Goal: Transaction & Acquisition: Purchase product/service

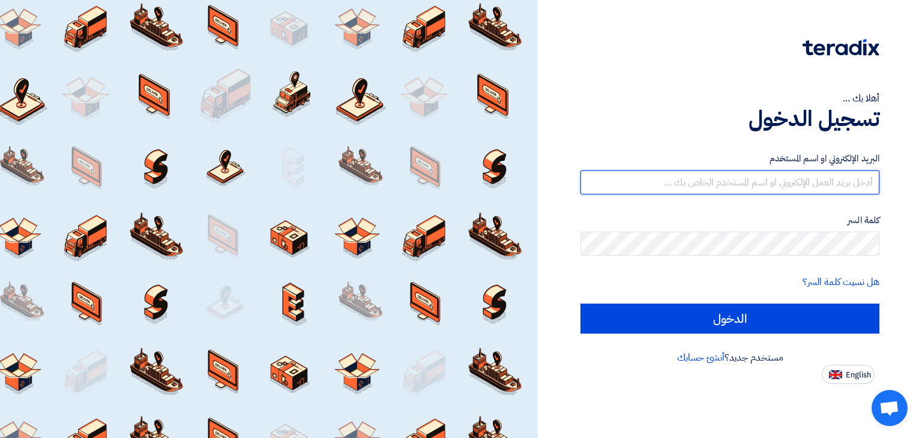
drag, startPoint x: 0, startPoint y: 0, endPoint x: 775, endPoint y: 184, distance: 796.5
click at [775, 184] on input "text" at bounding box center [729, 182] width 299 height 24
type input "[EMAIL_ADDRESS][DOMAIN_NAME]"
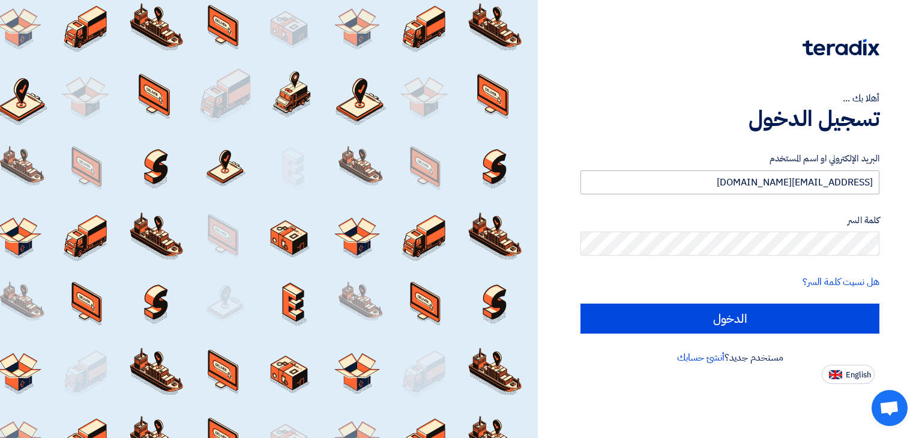
click at [580, 304] on input "الدخول" at bounding box center [729, 319] width 299 height 30
type input "Sign in"
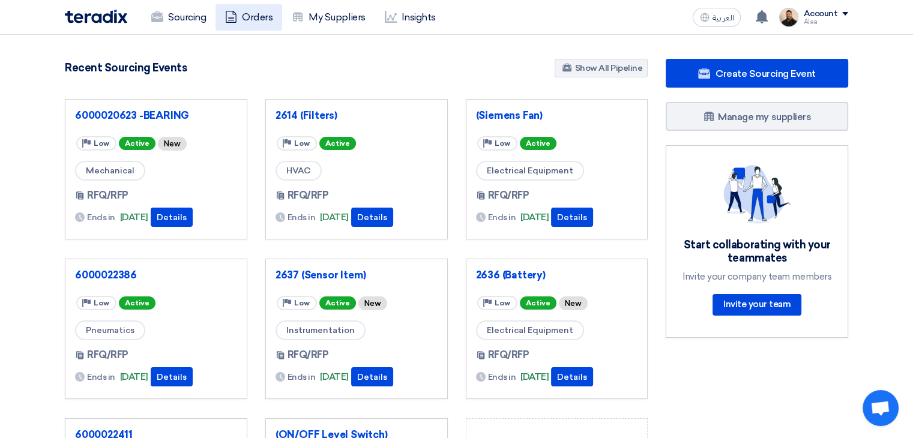
click at [240, 15] on link "Orders" at bounding box center [248, 17] width 67 height 26
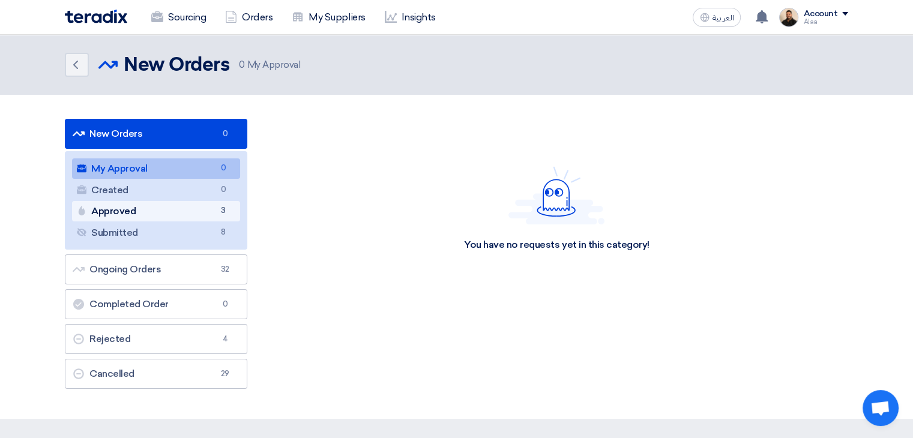
click at [213, 214] on link "Approved Approved 3" at bounding box center [156, 211] width 168 height 20
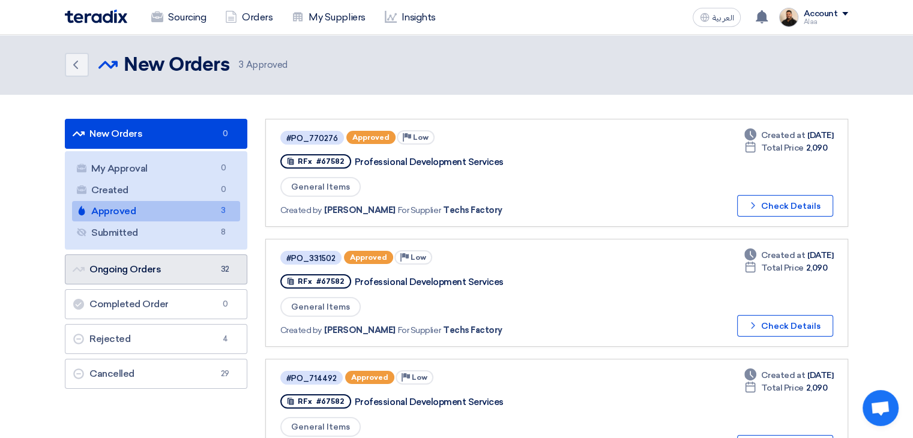
click at [200, 271] on link "Ongoing Orders Ongoing Orders 32" at bounding box center [156, 270] width 182 height 30
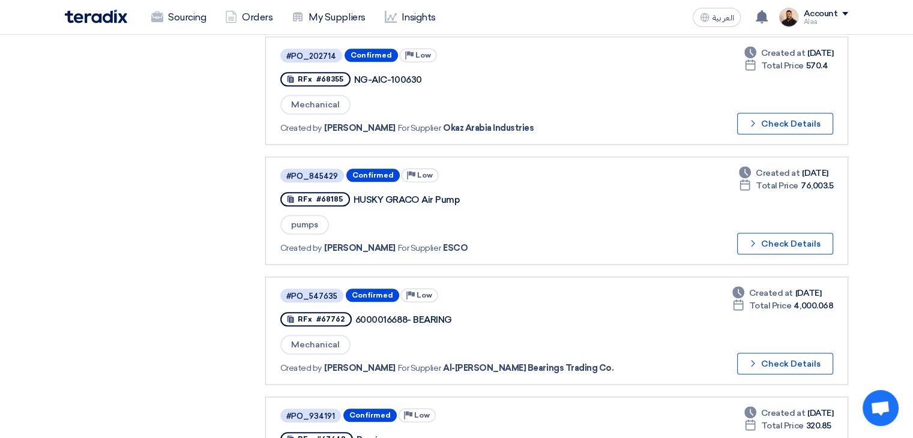
scroll to position [1020, 0]
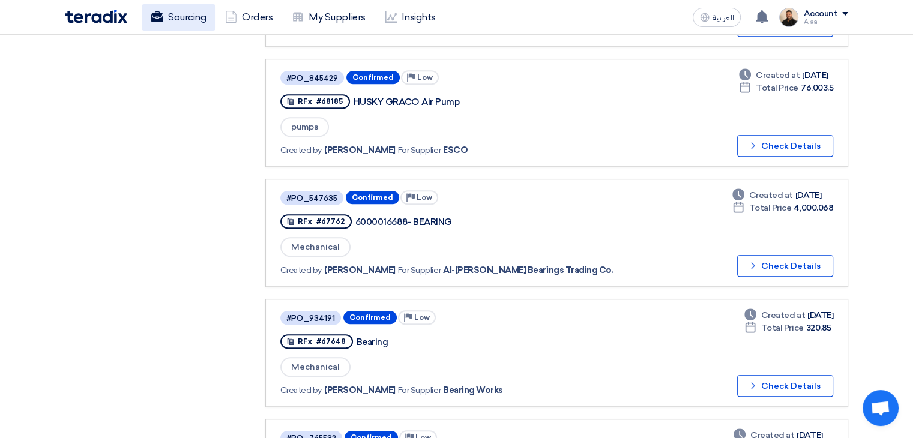
click at [185, 22] on link "Sourcing" at bounding box center [179, 17] width 74 height 26
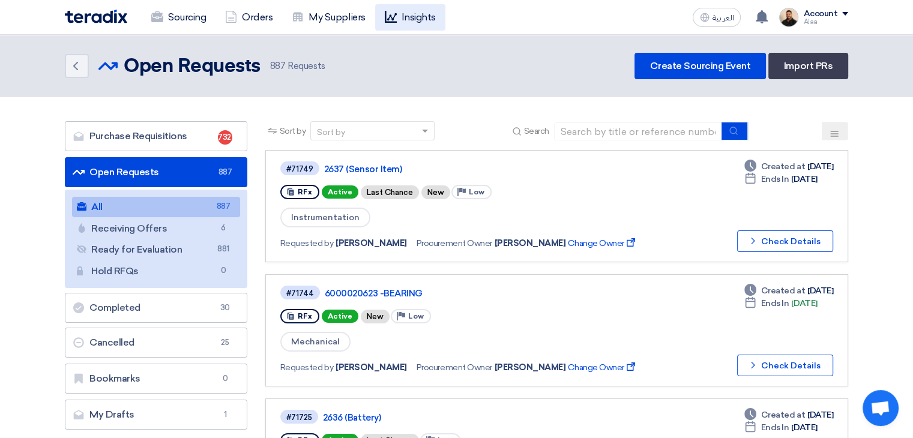
click at [405, 23] on link "Insights" at bounding box center [410, 17] width 70 height 26
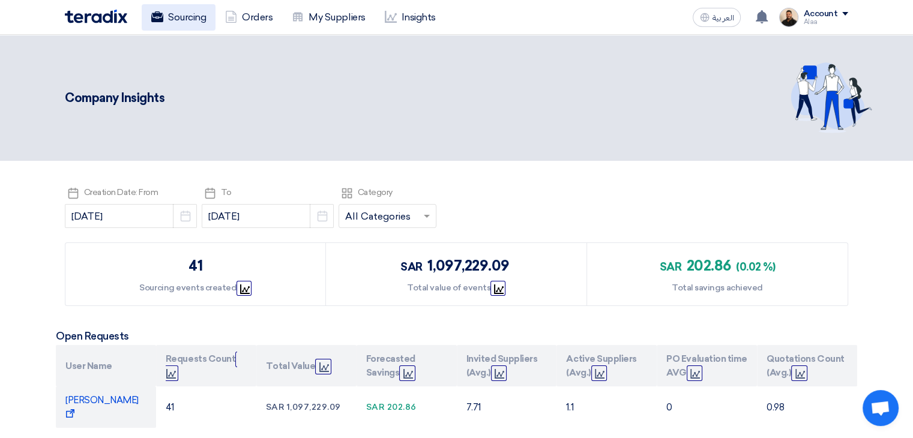
click at [175, 10] on link "Sourcing" at bounding box center [179, 17] width 74 height 26
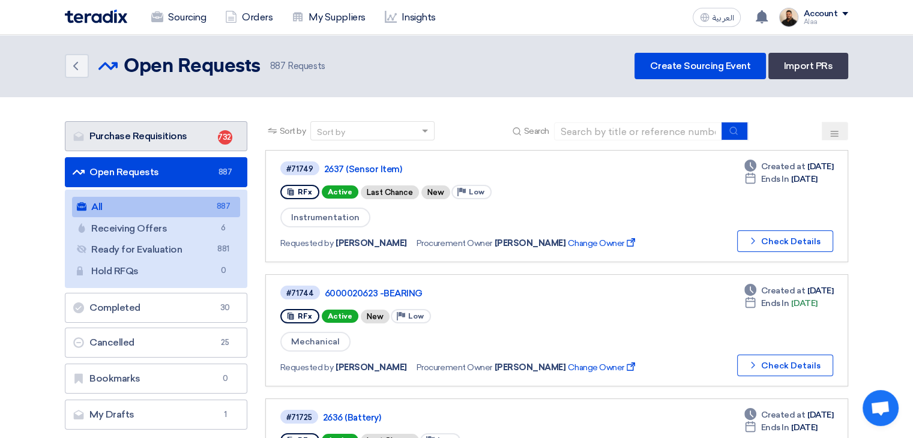
click at [183, 139] on link "Purchase Requisitions Purchase Requisitions 732" at bounding box center [156, 136] width 182 height 30
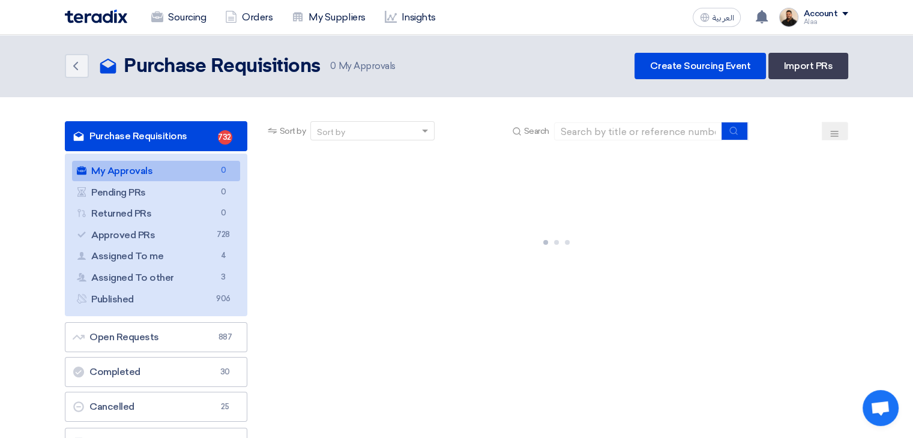
click at [248, 31] on div "Sourcing Orders My Suppliers Insights العربية ع You have a new offer for '60000…" at bounding box center [456, 17] width 801 height 34
click at [253, 20] on link "Orders" at bounding box center [248, 17] width 67 height 26
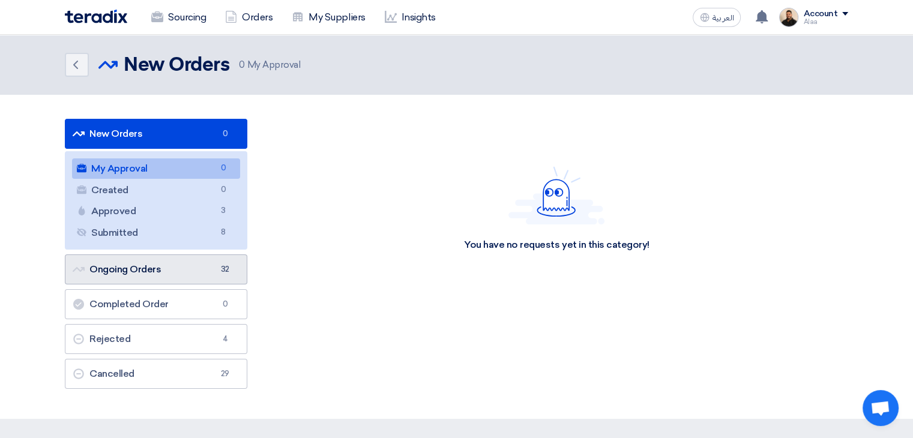
click at [208, 264] on link "Ongoing Orders Ongoing Orders 32" at bounding box center [156, 270] width 182 height 30
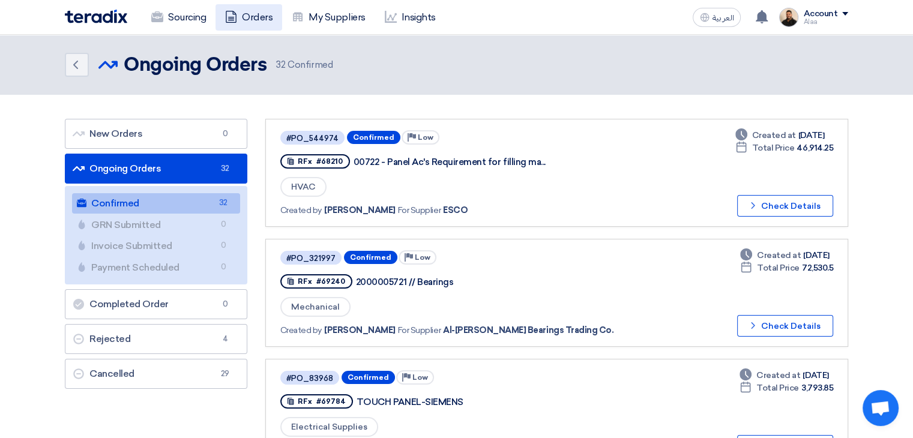
click at [259, 12] on link "Orders" at bounding box center [248, 17] width 67 height 26
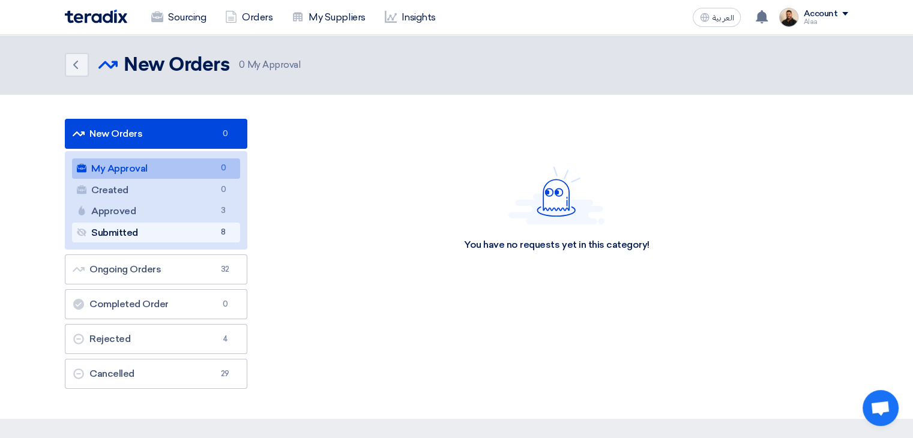
click at [196, 230] on link "Submitted Submitted 8" at bounding box center [156, 233] width 168 height 20
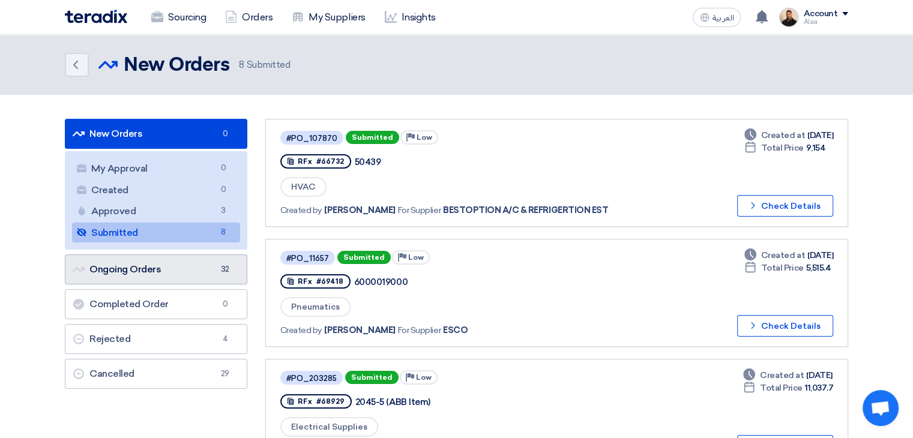
click at [178, 270] on link "Ongoing Orders Ongoing Orders 32" at bounding box center [156, 270] width 182 height 30
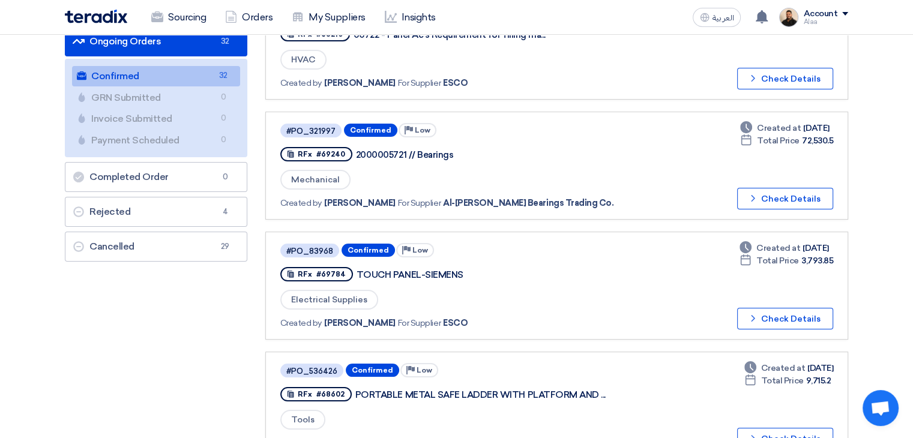
scroll to position [120, 0]
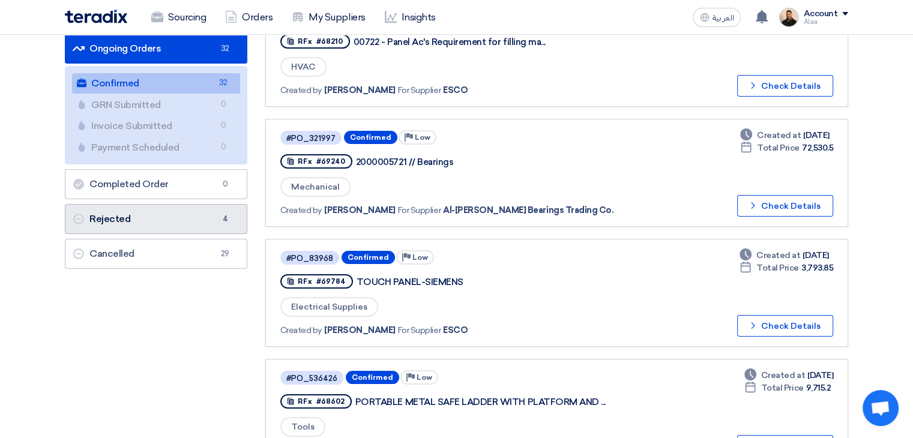
click at [175, 213] on link "Rejected Rejected 4" at bounding box center [156, 219] width 182 height 30
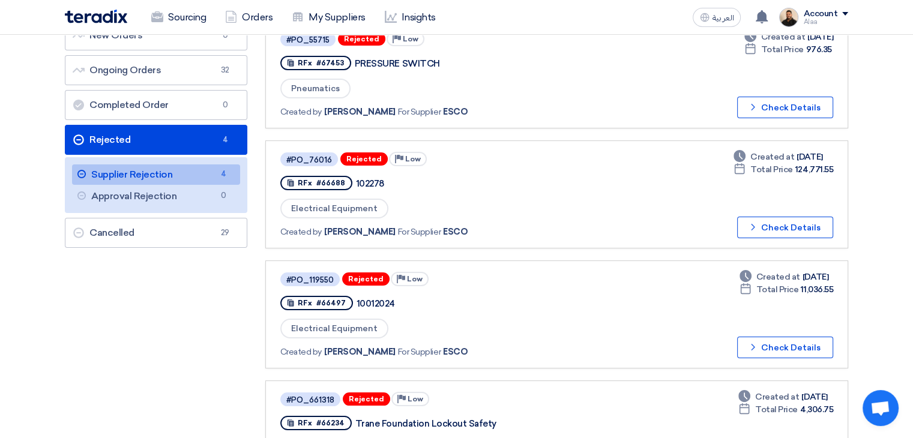
scroll to position [60, 0]
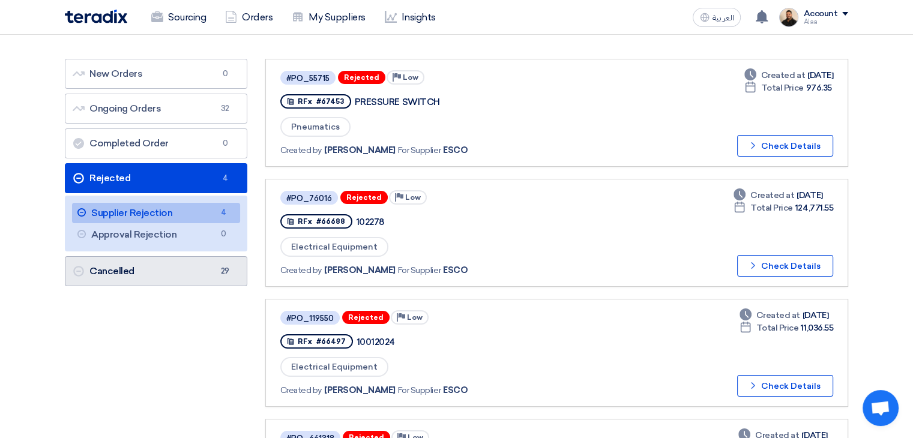
click at [206, 271] on link "Cancelled Cancelled 29" at bounding box center [156, 271] width 182 height 30
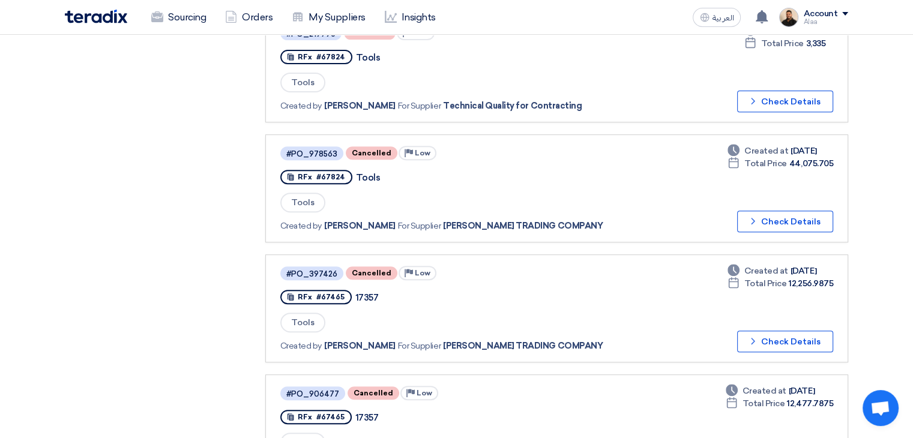
scroll to position [480, 0]
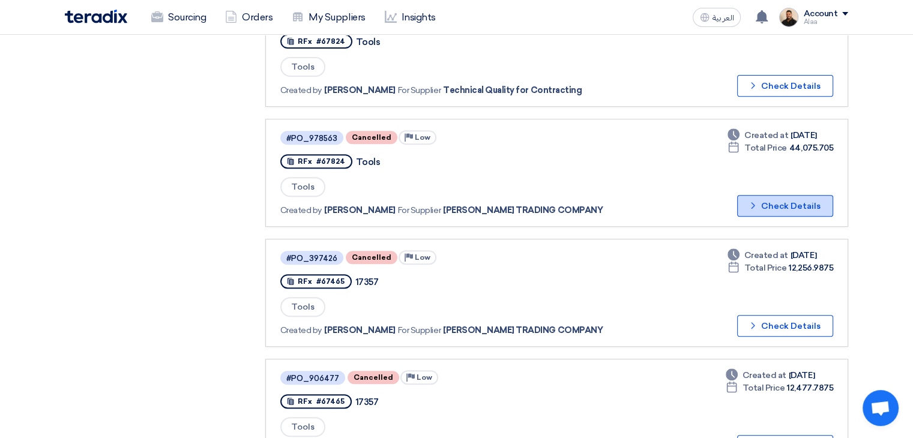
click at [788, 196] on button "Check details Check Details" at bounding box center [785, 206] width 96 height 22
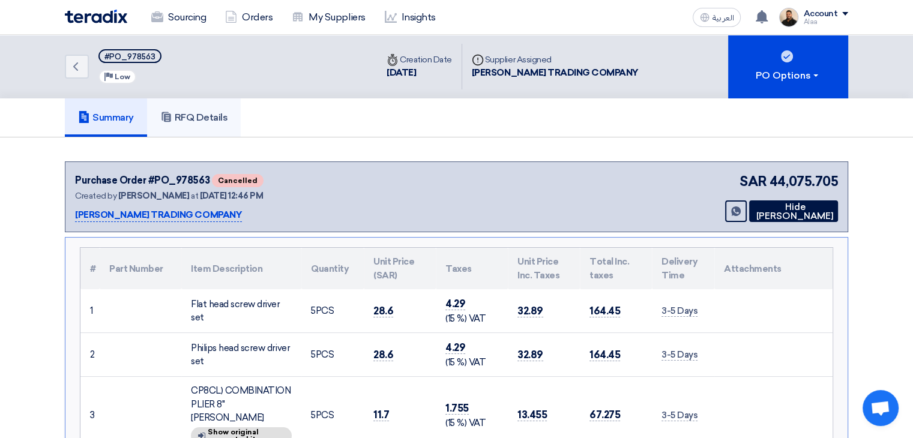
click at [206, 117] on h5 "RFQ Details" at bounding box center [194, 118] width 68 height 12
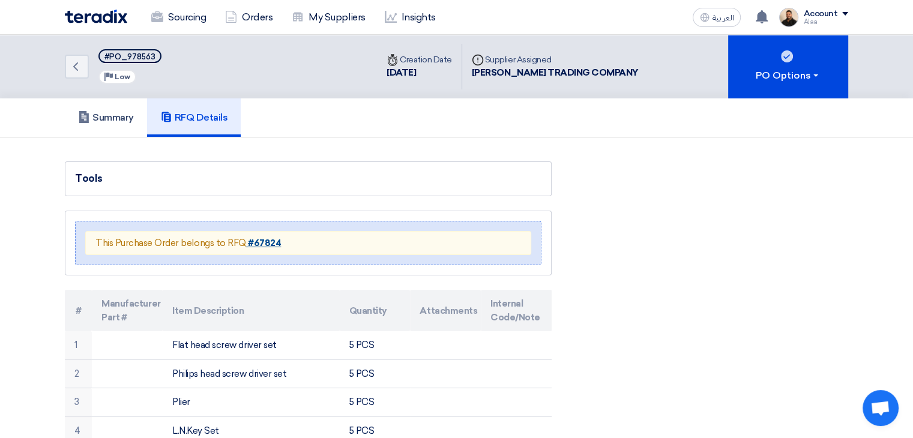
click at [263, 243] on strong "#67824" at bounding box center [264, 243] width 33 height 11
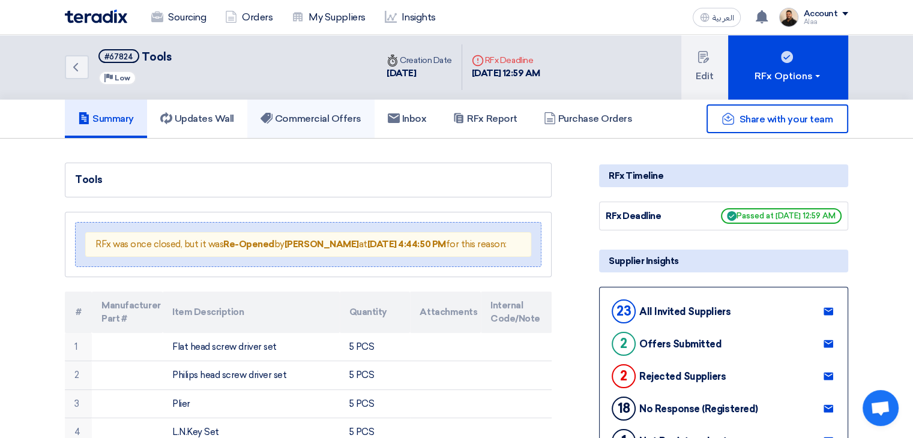
click at [325, 118] on h5 "Commercial Offers" at bounding box center [311, 119] width 101 height 12
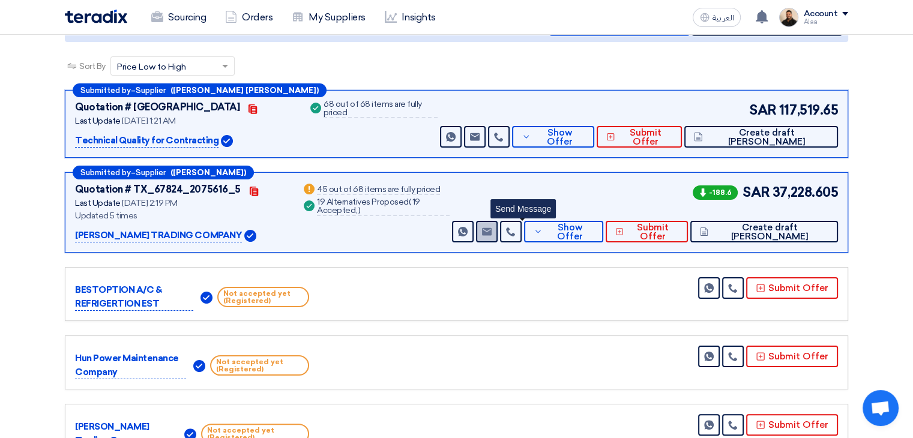
scroll to position [180, 0]
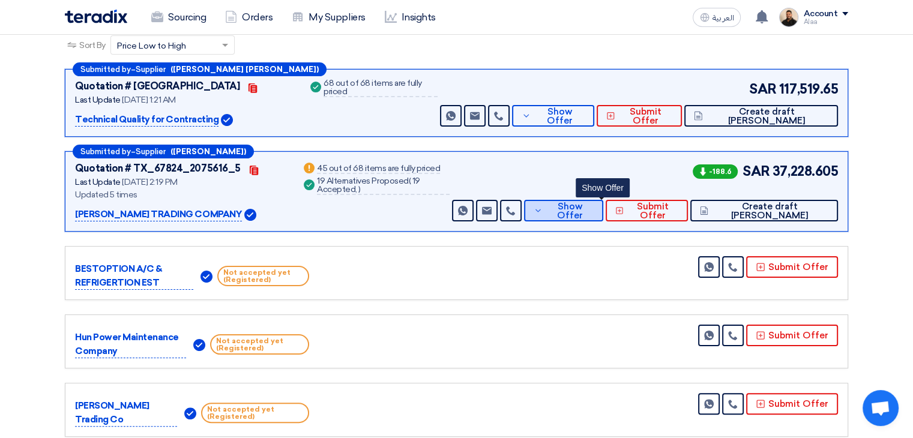
click at [543, 209] on icon at bounding box center [538, 211] width 9 height 10
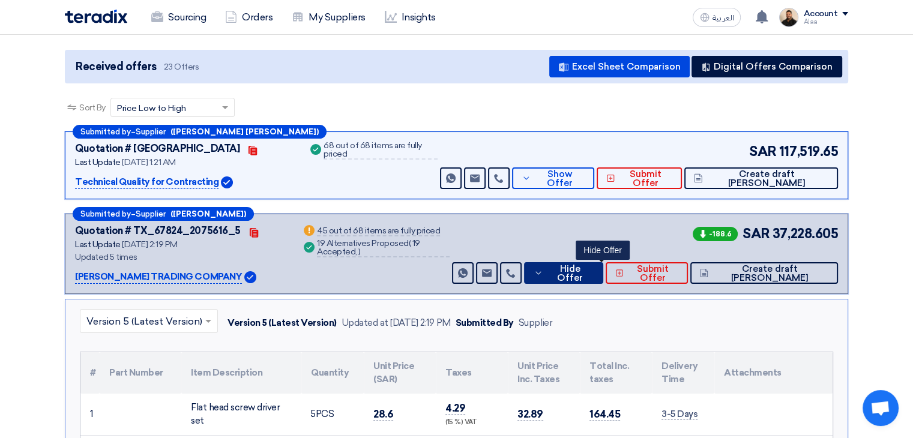
scroll to position [0, 0]
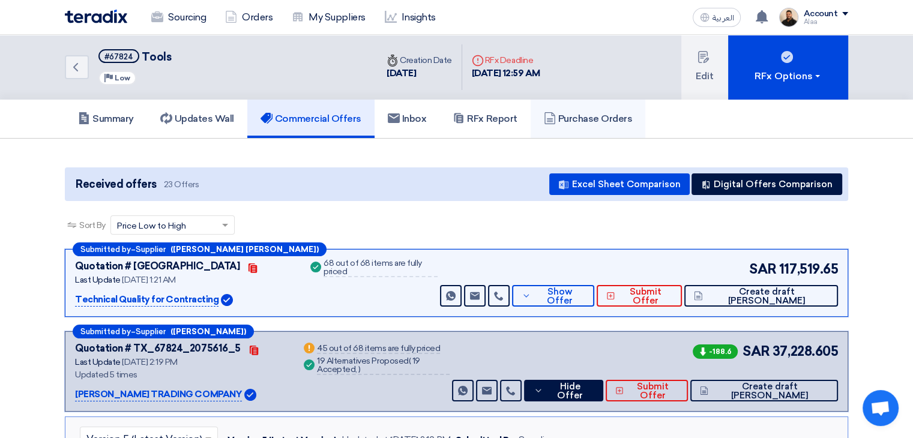
click at [556, 113] on icon at bounding box center [550, 118] width 12 height 12
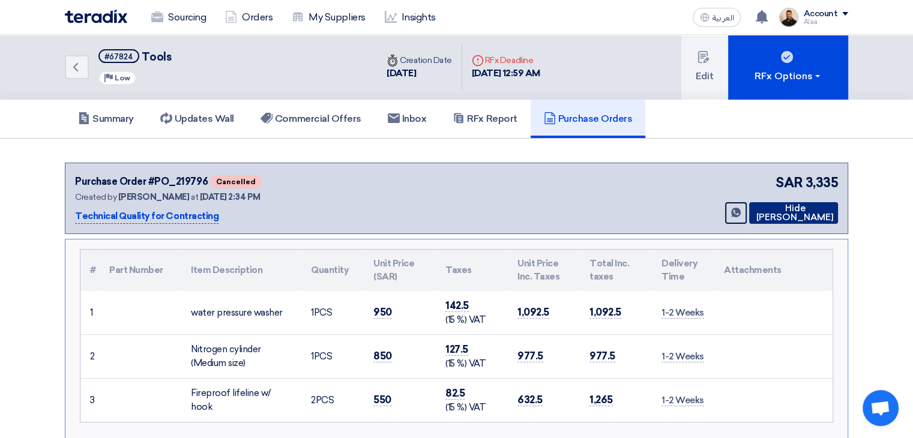
click at [782, 209] on button "Hide [PERSON_NAME]" at bounding box center [793, 213] width 89 height 22
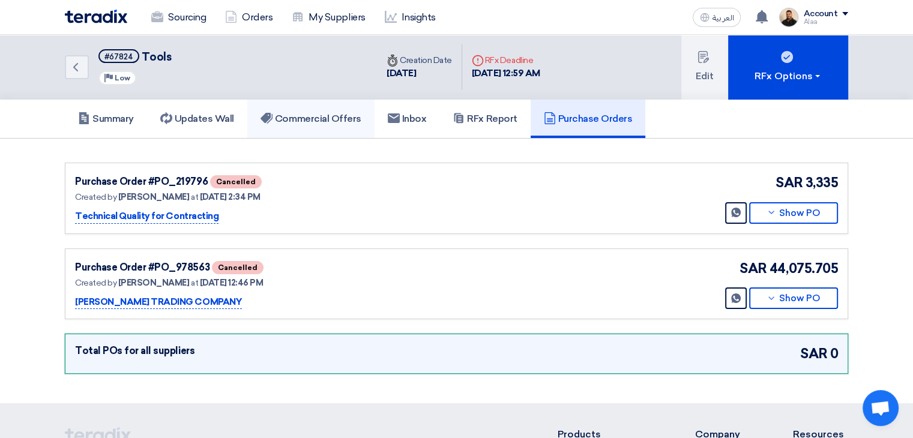
click at [322, 124] on h5 "Commercial Offers" at bounding box center [311, 119] width 101 height 12
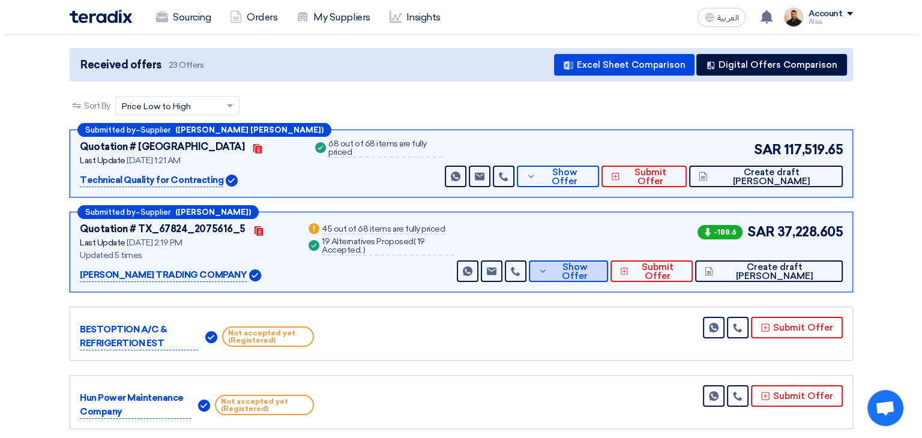
scroll to position [120, 0]
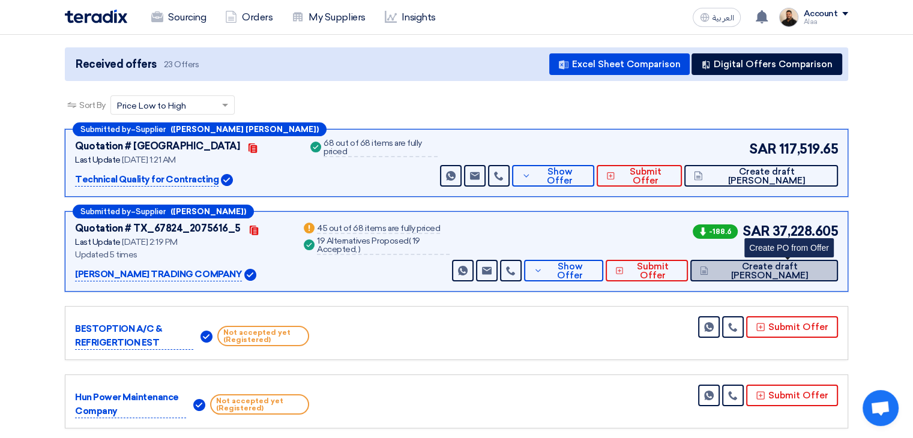
click at [790, 271] on span "Create draft [PERSON_NAME]" at bounding box center [769, 271] width 117 height 18
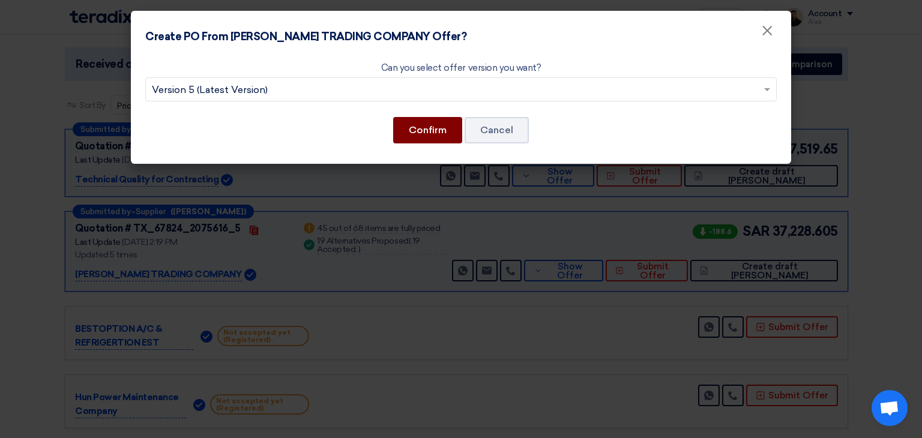
click at [427, 136] on button "Confirm" at bounding box center [427, 130] width 69 height 26
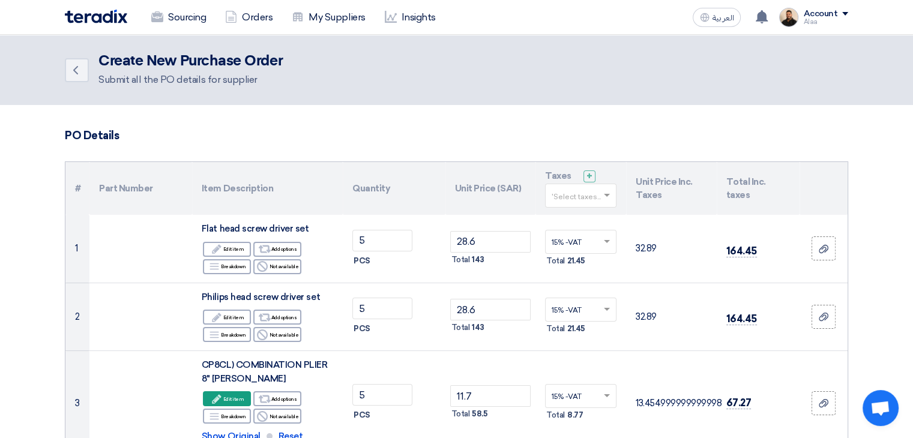
click at [577, 193] on input "text" at bounding box center [575, 197] width 46 height 20
click at [574, 218] on span "15% -VAT" at bounding box center [569, 218] width 34 height 8
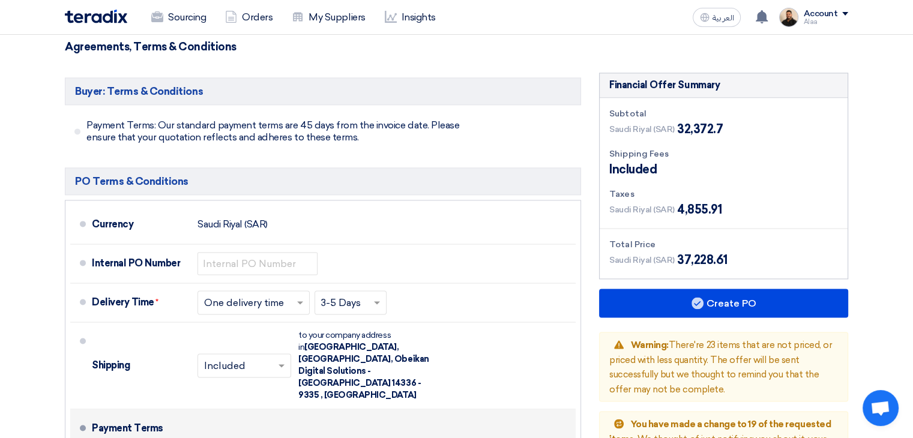
scroll to position [6220, 0]
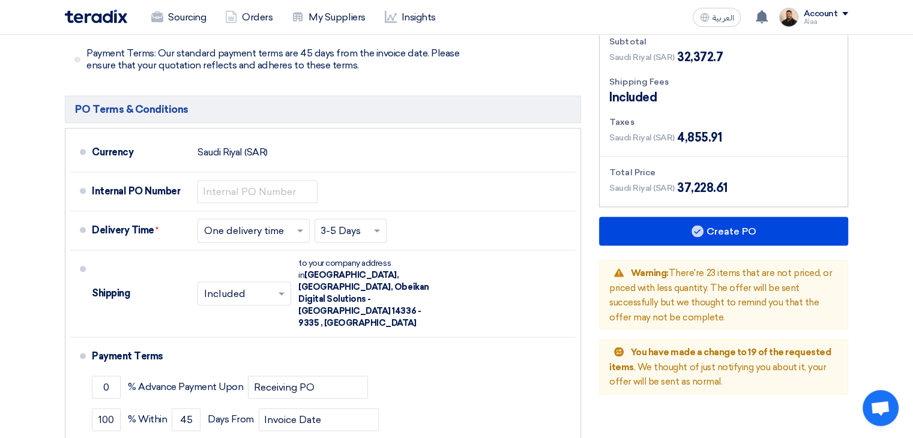
type input "1. PO reference must be mentioned on Tax Invoice(s), Delivery Note(s) other rel…"
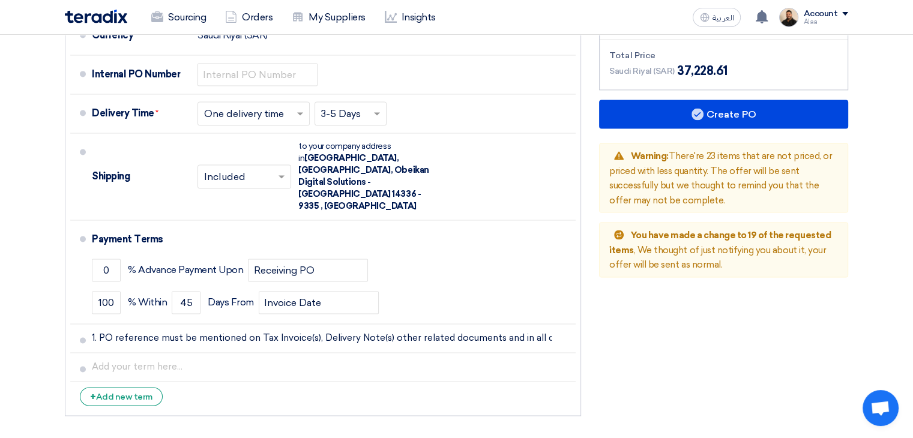
scroll to position [6340, 0]
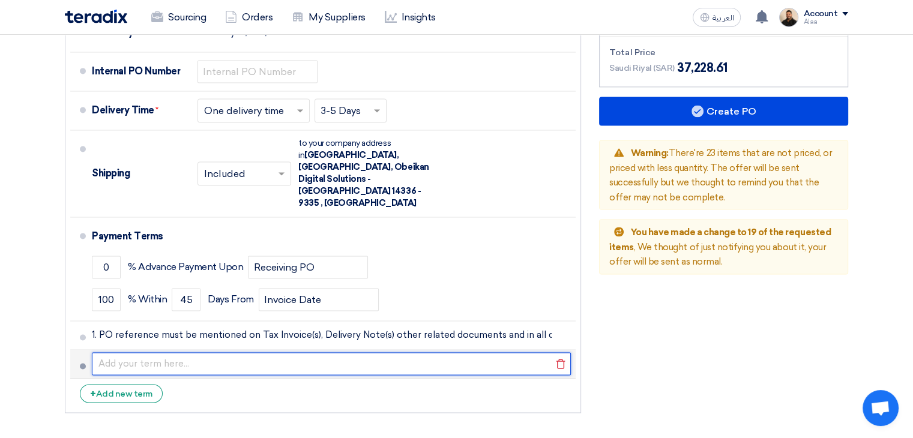
click at [250, 352] on input "text" at bounding box center [331, 363] width 479 height 23
paste input "2. The Supplier shall, at its own cost, replace and/or rectify the goods suppli…"
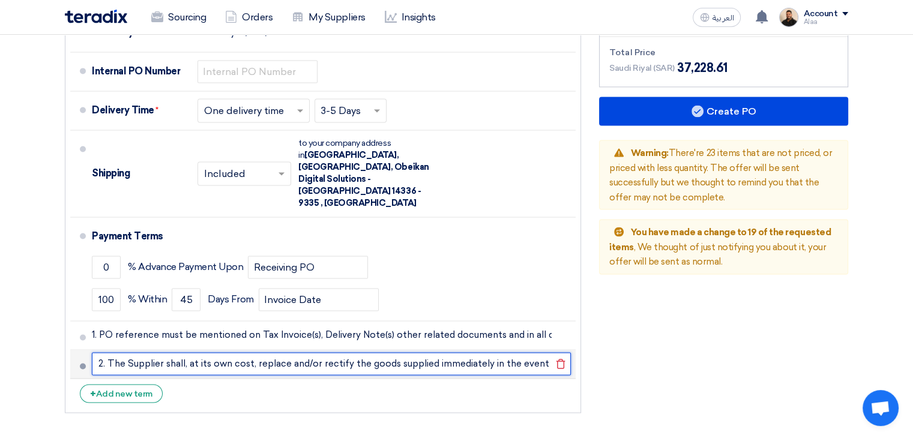
scroll to position [0, 187]
type input "2. The Supplier shall, at its own cost, replace and/or rectify the goods suppli…"
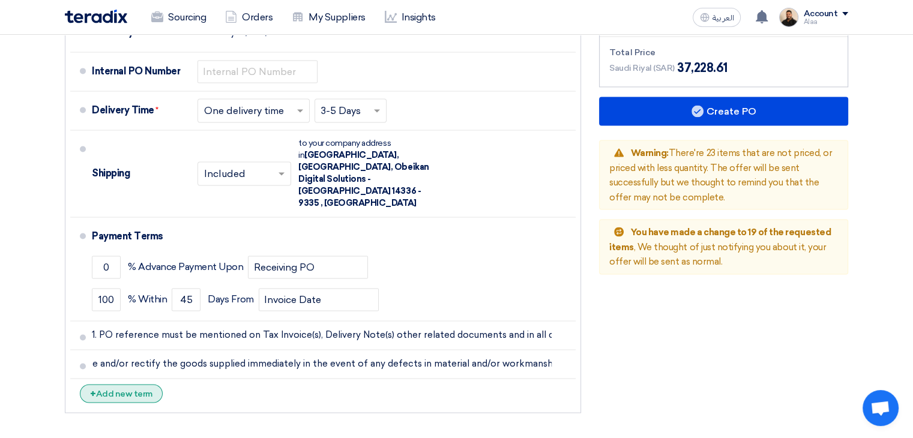
click at [142, 384] on div "+ Add new term" at bounding box center [121, 393] width 83 height 19
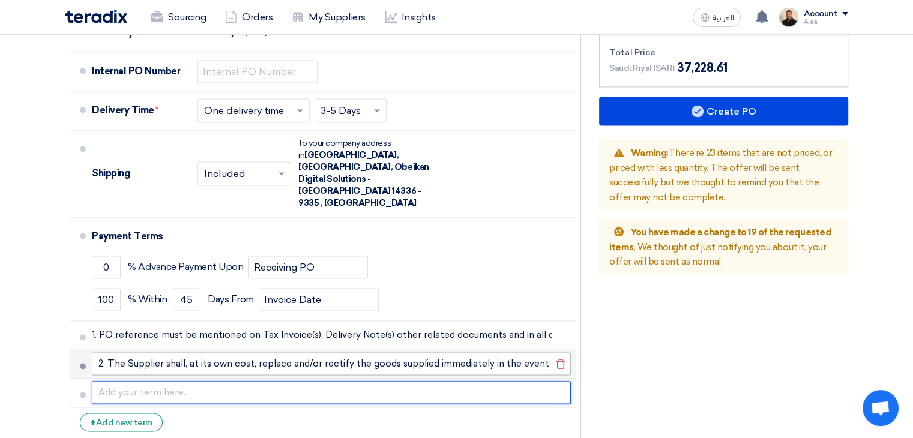
drag, startPoint x: 166, startPoint y: 303, endPoint x: 180, endPoint y: 286, distance: 21.8
click at [166, 381] on input "text" at bounding box center [331, 392] width 479 height 23
paste input "3. Original Tax Invoice(s) along with copy of acknowledged Delivery Note(s) and…"
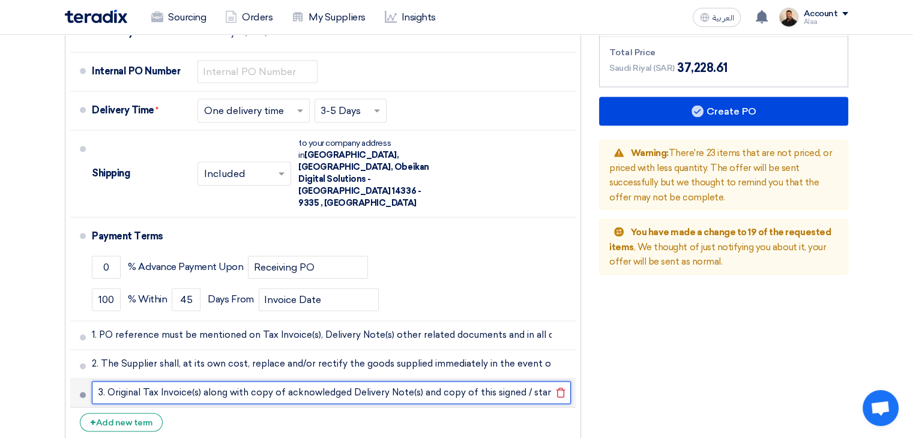
scroll to position [0, 481]
type input "3. Original Tax Invoice(s) along with copy of acknowledged Delivery Note(s) and…"
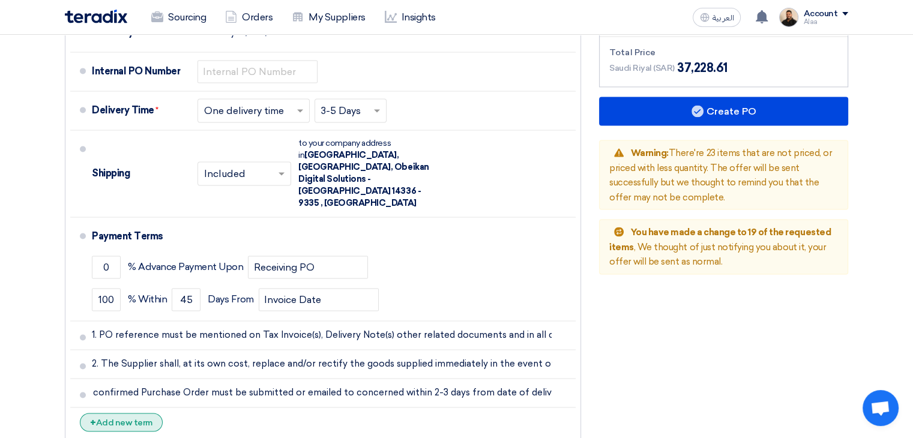
click at [142, 413] on div "+ Add new term" at bounding box center [121, 422] width 83 height 19
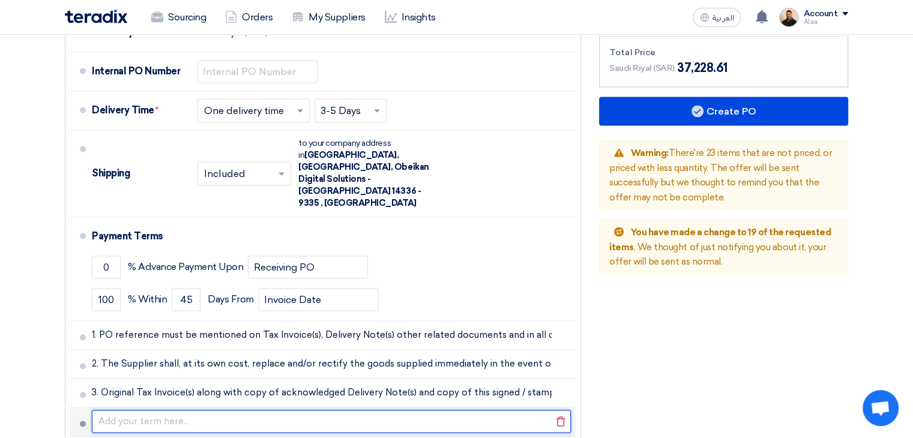
click at [288, 410] on input "text" at bounding box center [331, 421] width 479 height 23
paste input "4. Obeikan Digital Solutions Co. reserves the right to terminate this purchase …"
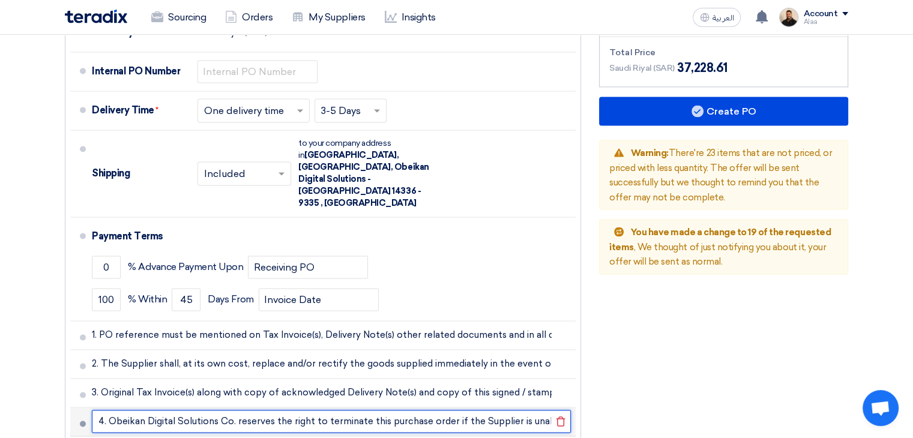
scroll to position [0, 358]
type input "4. Obeikan Digital Solutions Co. reserves the right to terminate this purchase …"
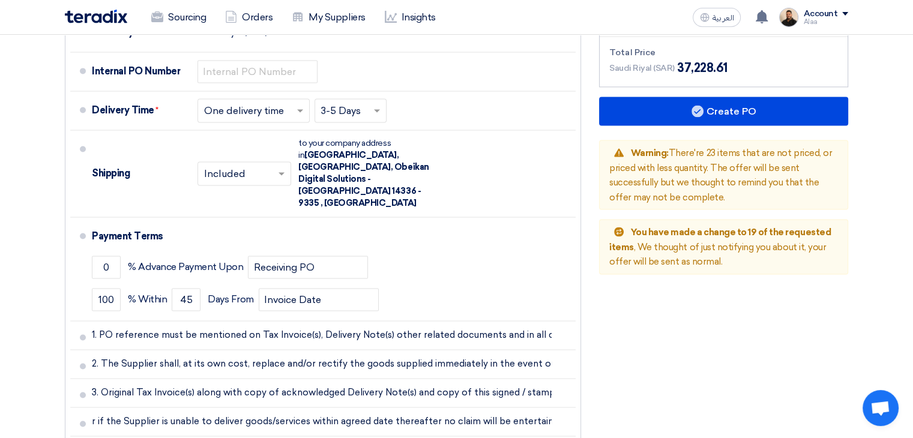
click at [703, 321] on div "Financial Offer Summary Subtotal [GEOGRAPHIC_DATA] (SAR) 32,372.7 Shipping Fees…" at bounding box center [723, 179] width 267 height 596
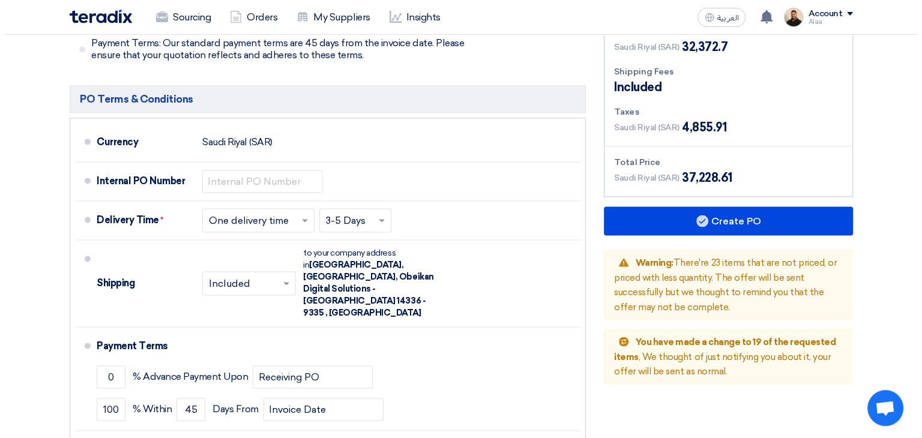
scroll to position [6247, 0]
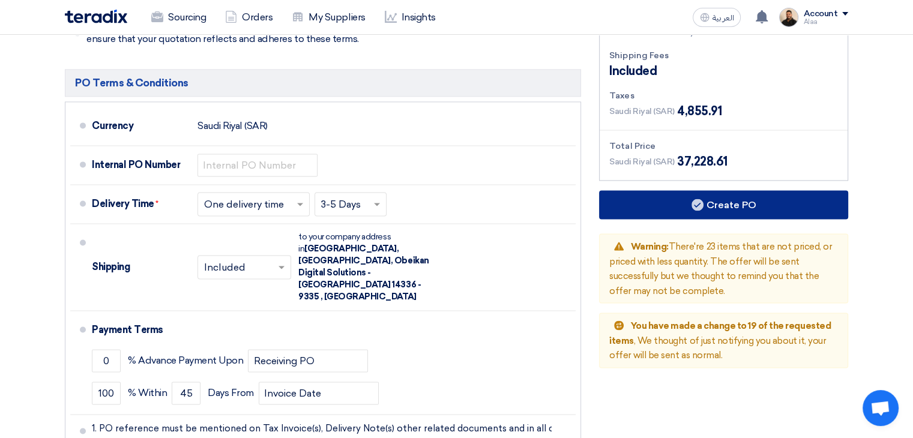
click at [696, 199] on use at bounding box center [697, 205] width 12 height 12
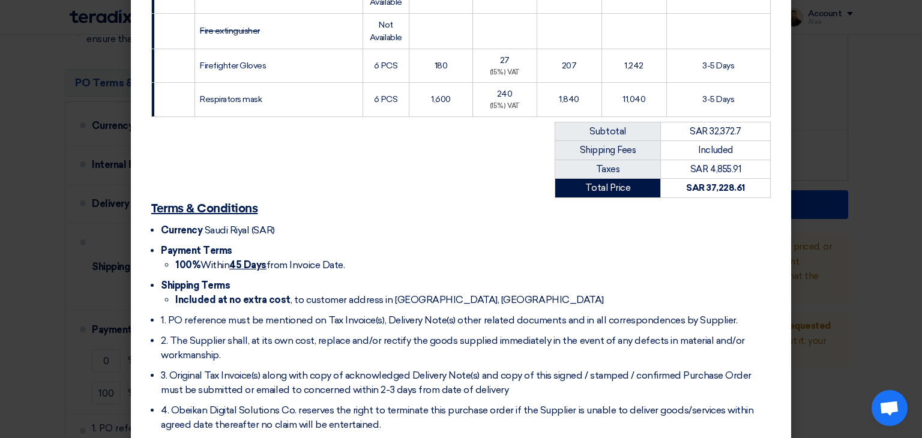
scroll to position [2588, 0]
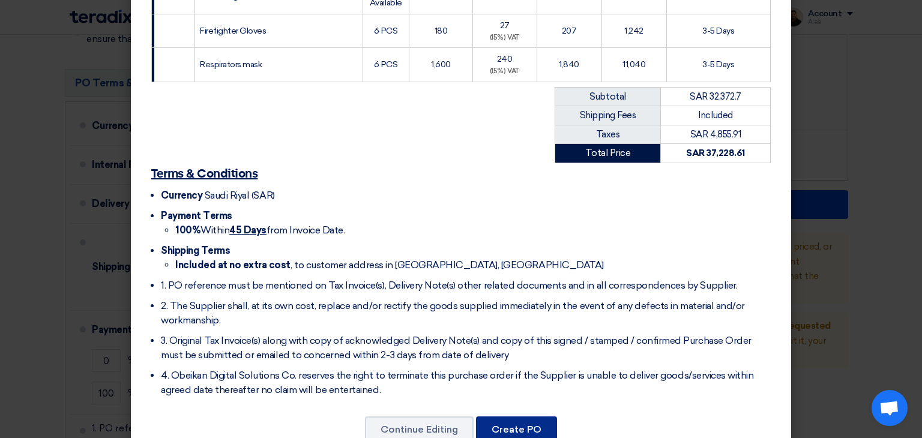
click at [540, 417] on button "Create PO" at bounding box center [516, 430] width 81 height 26
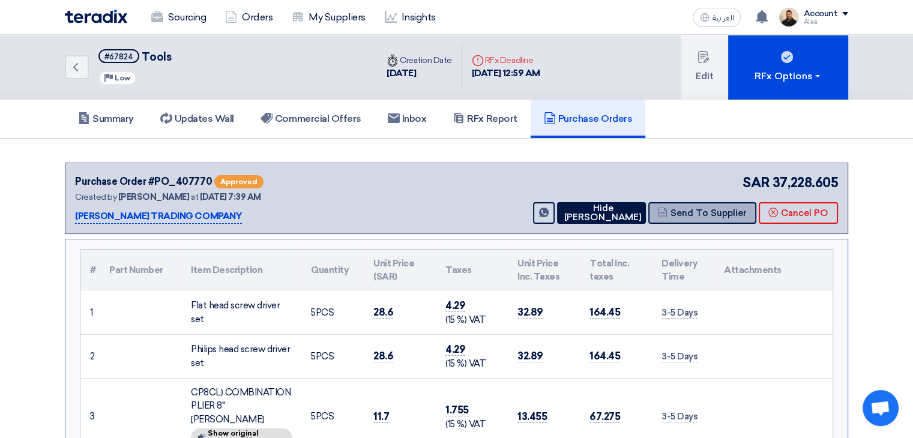
click at [706, 211] on button "Send To Supplier" at bounding box center [702, 213] width 108 height 22
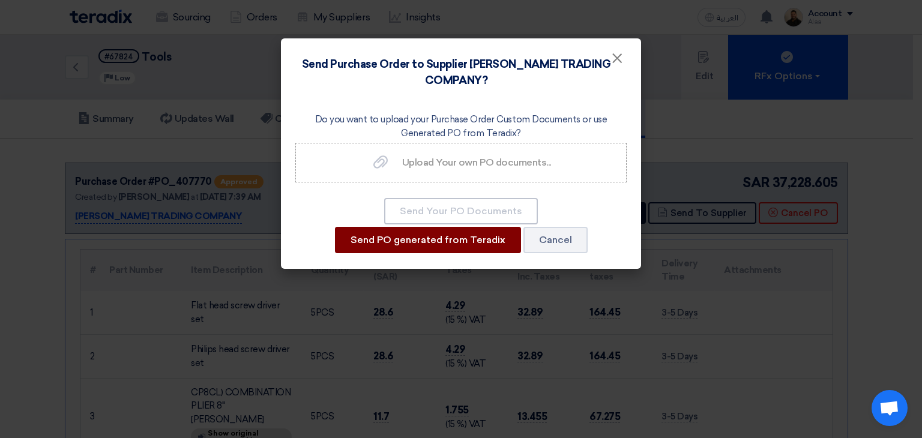
click at [478, 236] on button "Send PO generated from Teradix" at bounding box center [428, 240] width 186 height 26
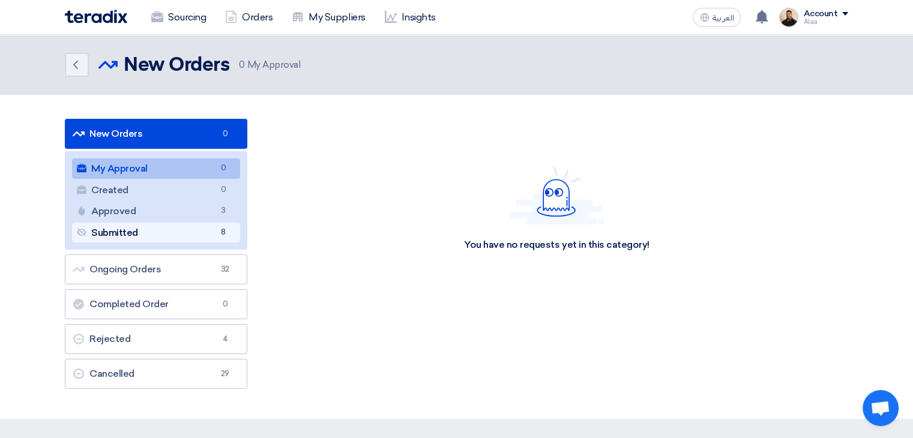
click at [175, 237] on link "Submitted Submitted 8" at bounding box center [156, 233] width 168 height 20
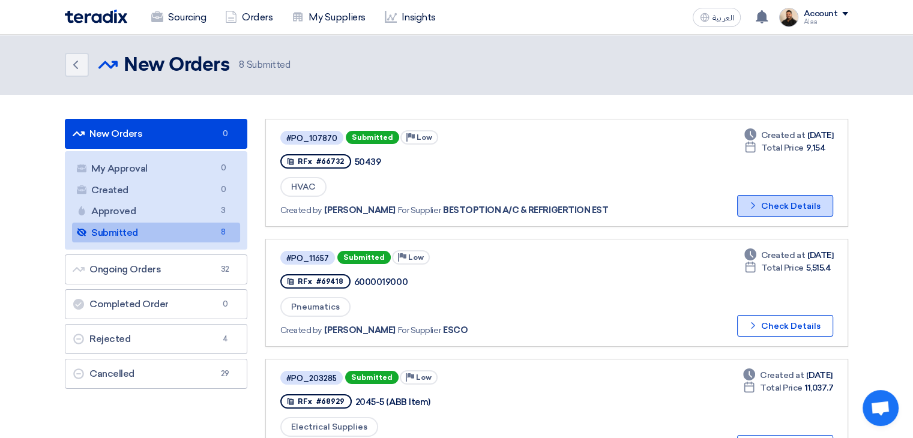
click at [763, 212] on button "Check details Check Details" at bounding box center [785, 206] width 96 height 22
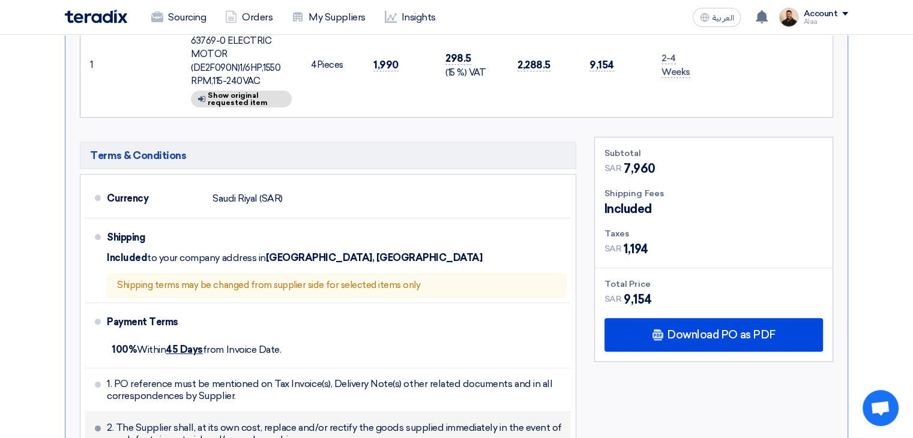
scroll to position [420, 0]
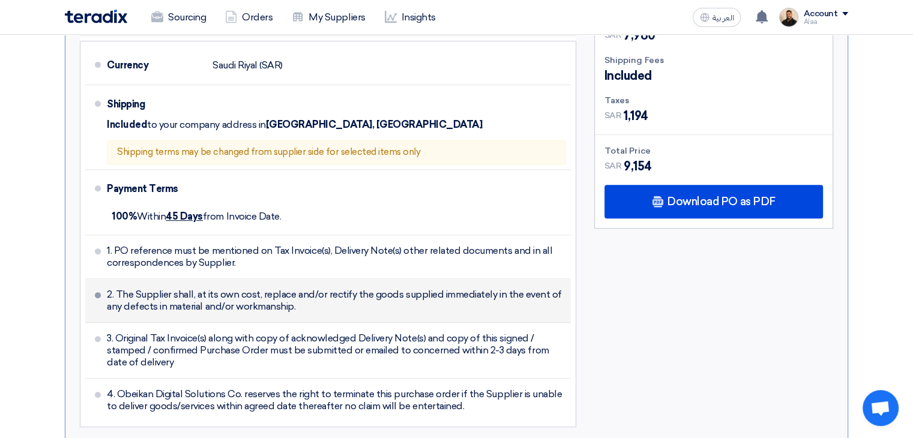
click at [288, 289] on span "2. The Supplier shall, at its own cost, replace and/or rectify the goods suppli…" at bounding box center [336, 301] width 459 height 24
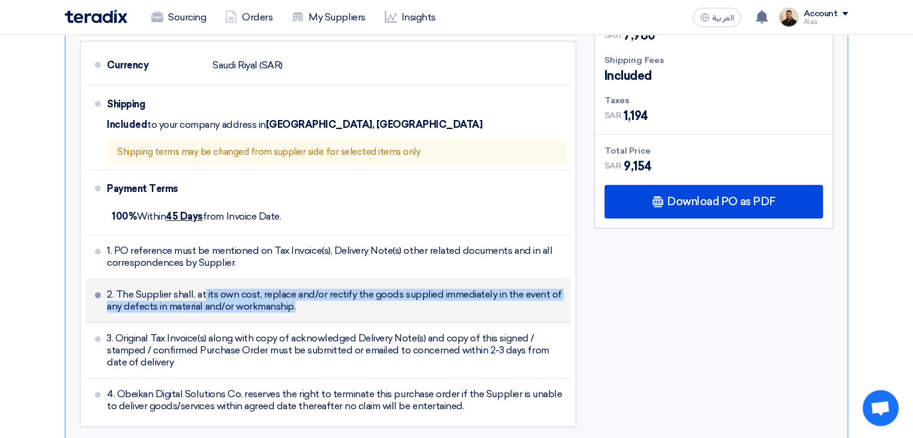
click at [288, 289] on span "2. The Supplier shall, at its own cost, replace and/or rectify the goods suppli…" at bounding box center [336, 301] width 459 height 24
copy ul "2. The Supplier shall, at its own cost, replace and/or rectify the goods suppli…"
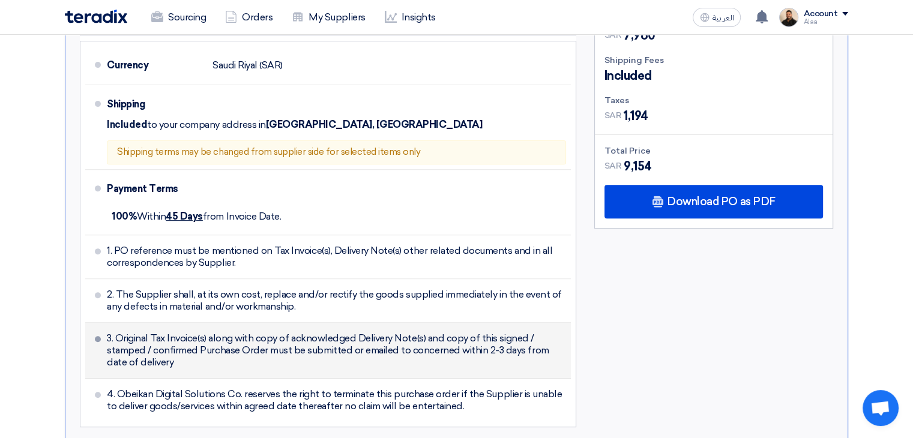
click at [244, 334] on span "3. Original Tax Invoice(s) along with copy of acknowledged Delivery Note(s) and…" at bounding box center [336, 351] width 459 height 36
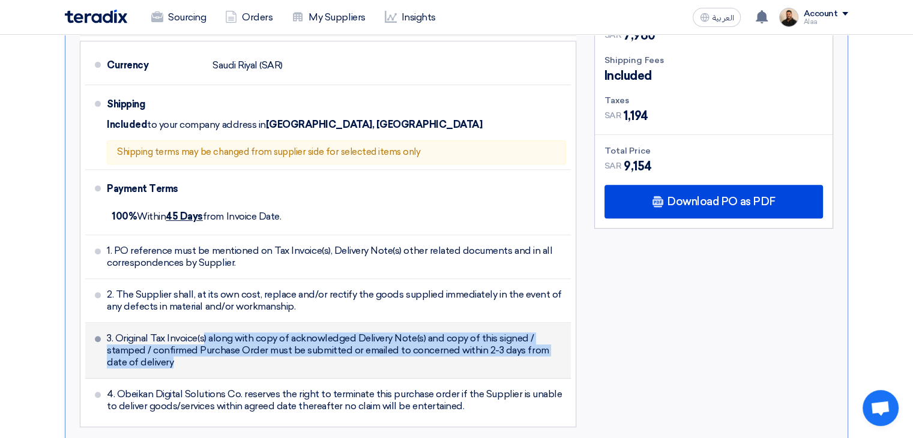
click at [244, 334] on span "3. Original Tax Invoice(s) along with copy of acknowledged Delivery Note(s) and…" at bounding box center [336, 351] width 459 height 36
copy ul "3. Original Tax Invoice(s) along with copy of acknowledged Delivery Note(s) and…"
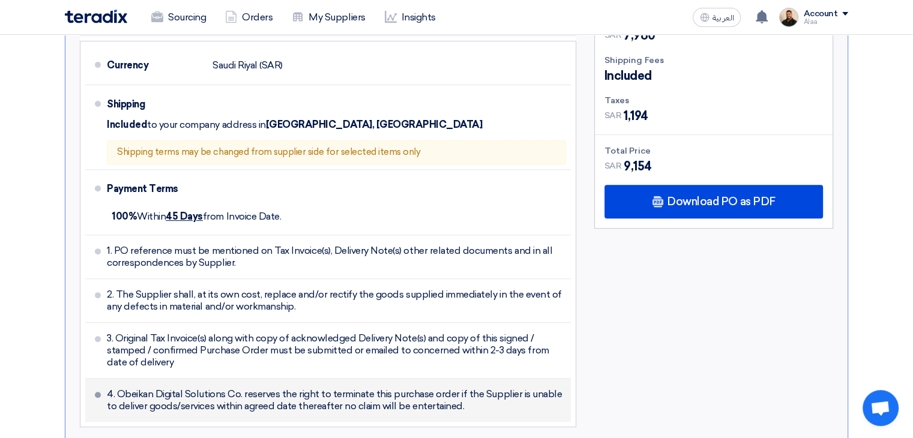
click at [300, 388] on span "4. Obeikan Digital Solutions Co. reserves the right to terminate this purchase …" at bounding box center [336, 400] width 459 height 24
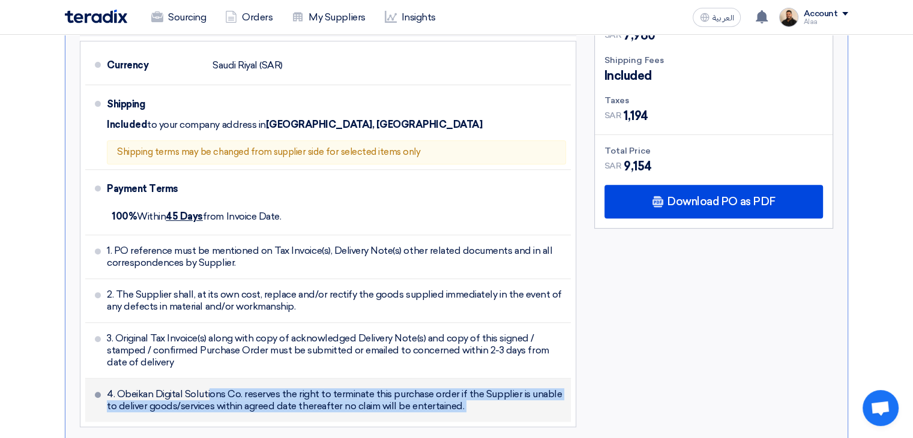
click at [300, 388] on span "4. Obeikan Digital Solutions Co. reserves the right to terminate this purchase …" at bounding box center [336, 400] width 459 height 24
copy div "4. Obeikan Digital Solutions Co. reserves the right to terminate this purchase …"
